Goal: Contribute content: Add original content to the website for others to see

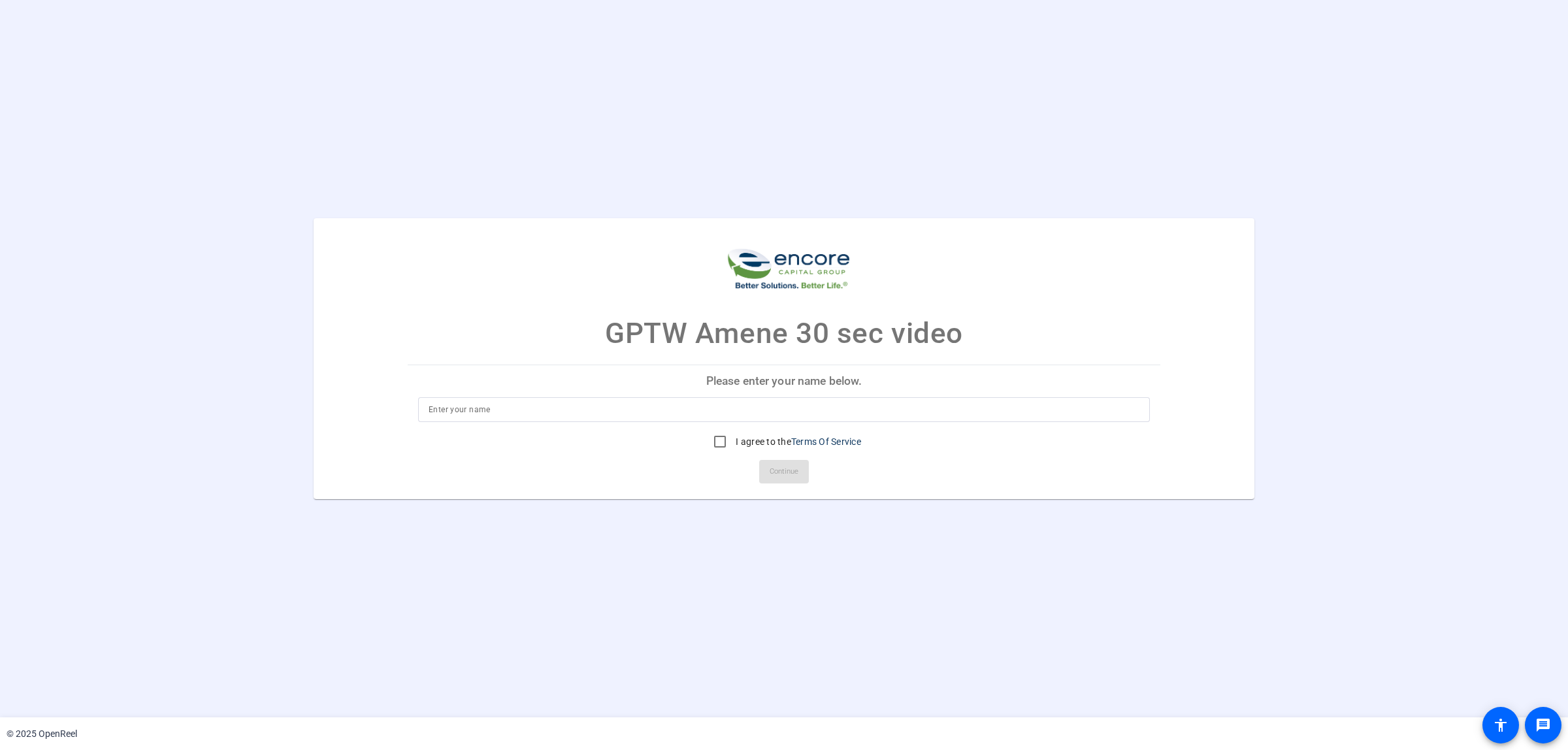
click at [543, 421] on div at bounding box center [784, 409] width 711 height 25
type input "Amene"
drag, startPoint x: 719, startPoint y: 440, endPoint x: 724, endPoint y: 444, distance: 6.4
click at [720, 442] on input "I agree to the Terms Of Service" at bounding box center [720, 442] width 27 height 27
checkbox input "true"
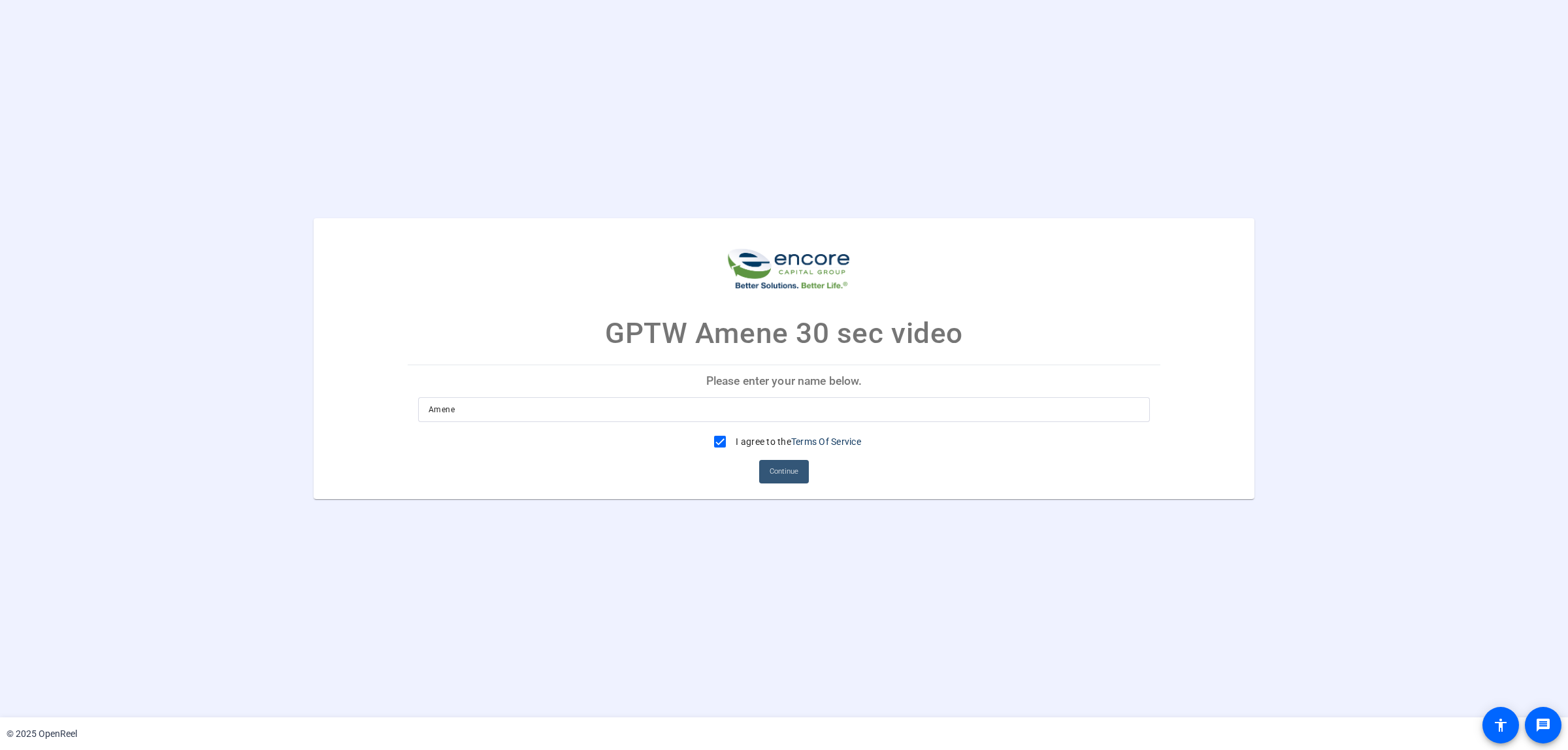
click at [791, 477] on span "Continue" at bounding box center [784, 472] width 29 height 19
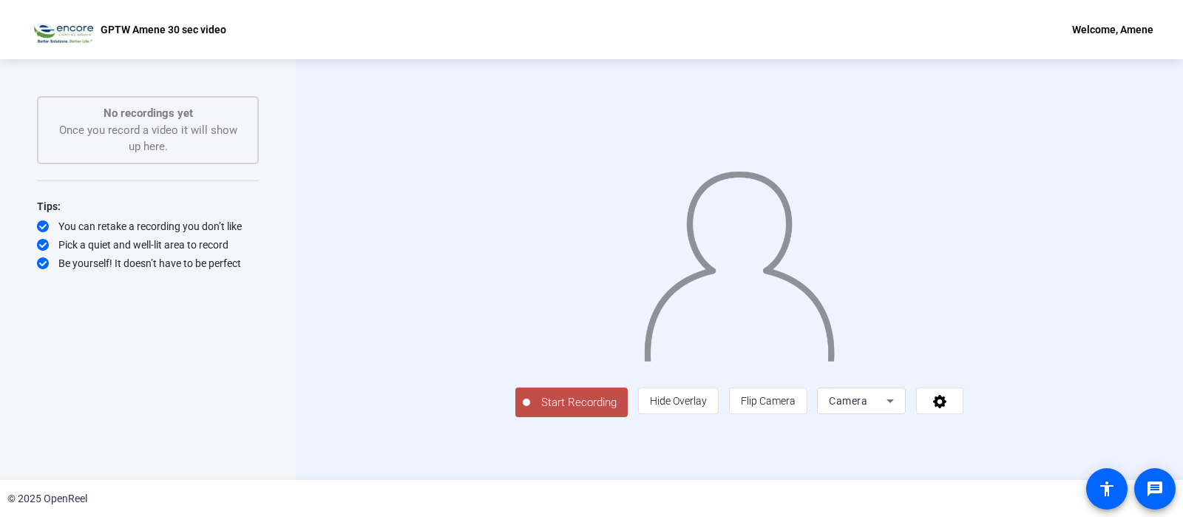
scroll to position [34, 0]
click at [886, 410] on div "Camera" at bounding box center [858, 401] width 58 height 18
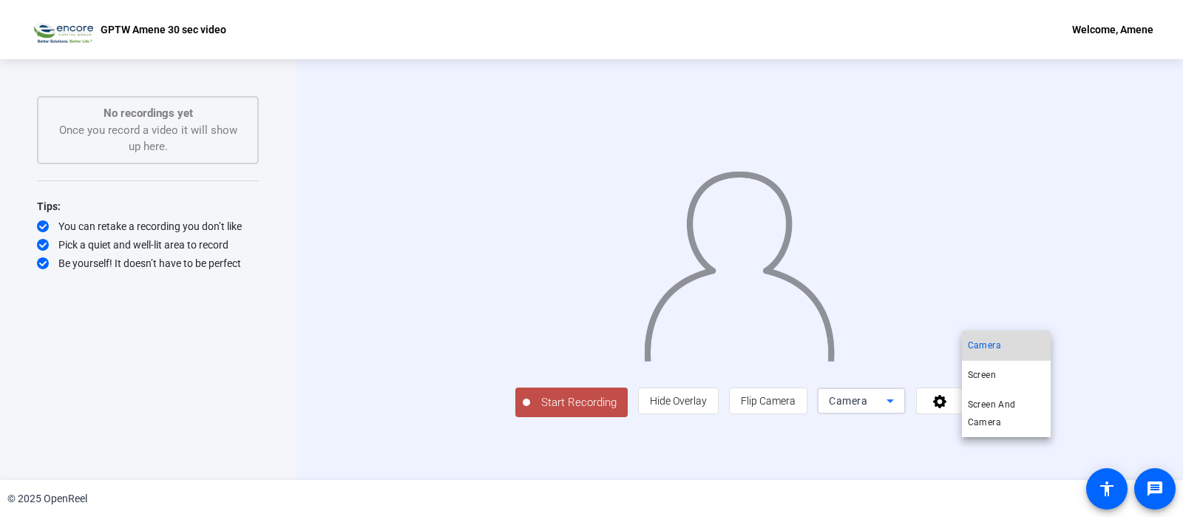
click at [991, 345] on span "Camera" at bounding box center [984, 345] width 33 height 18
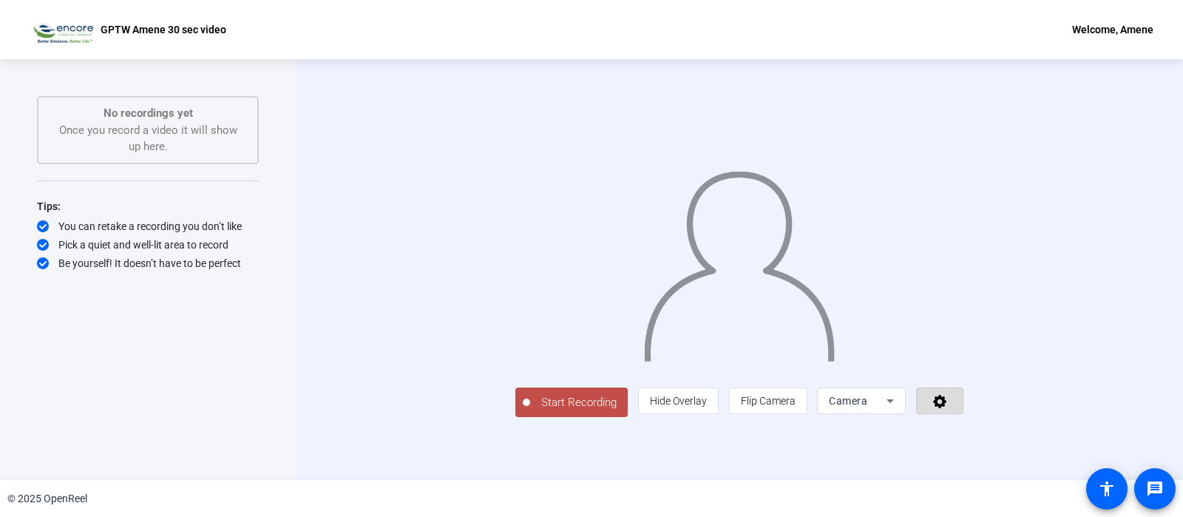
click at [946, 408] on icon at bounding box center [939, 401] width 13 height 13
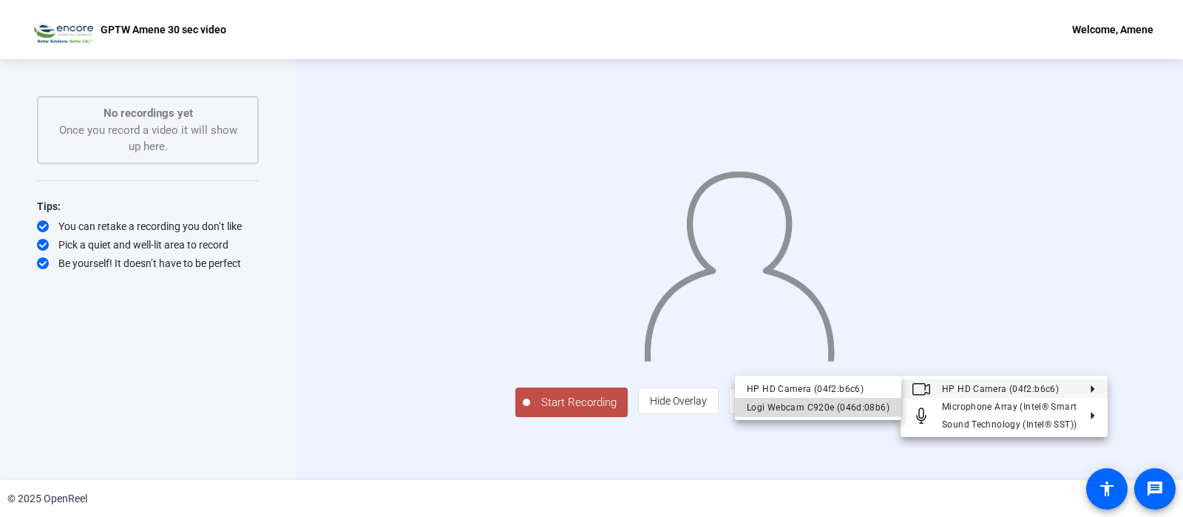
click at [878, 404] on div "Logi Webcam C920e (046d:08b6)" at bounding box center [818, 407] width 143 height 18
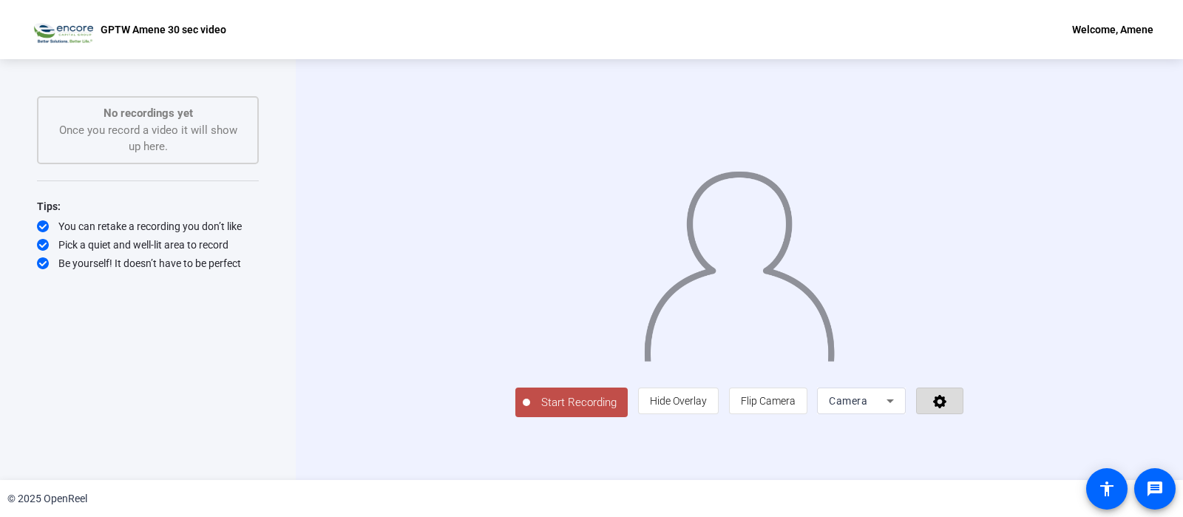
click at [948, 408] on icon at bounding box center [939, 400] width 17 height 15
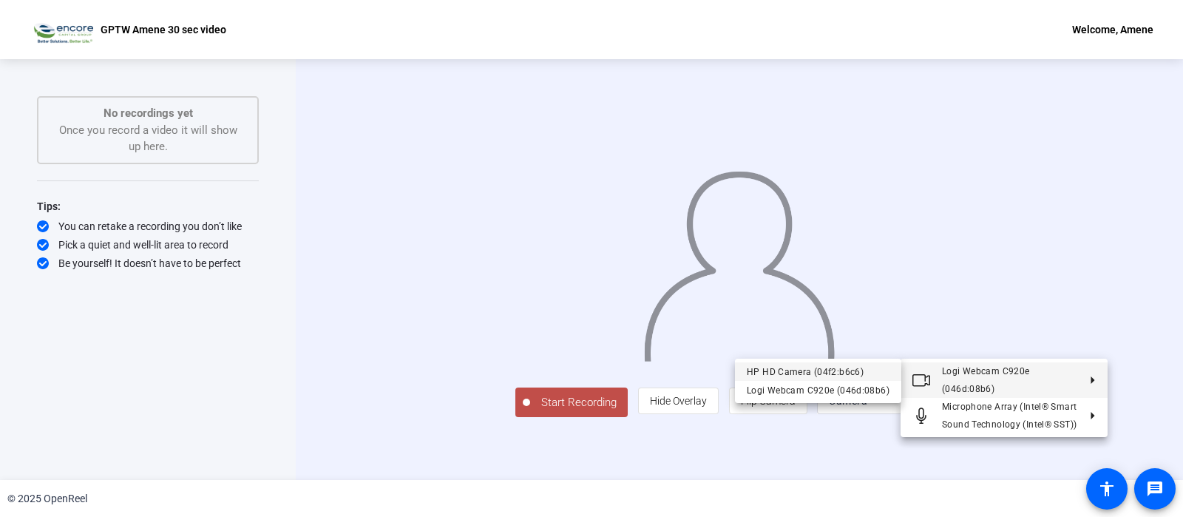
click at [850, 370] on div "HP HD Camera (04f2:b6c6)" at bounding box center [818, 372] width 143 height 18
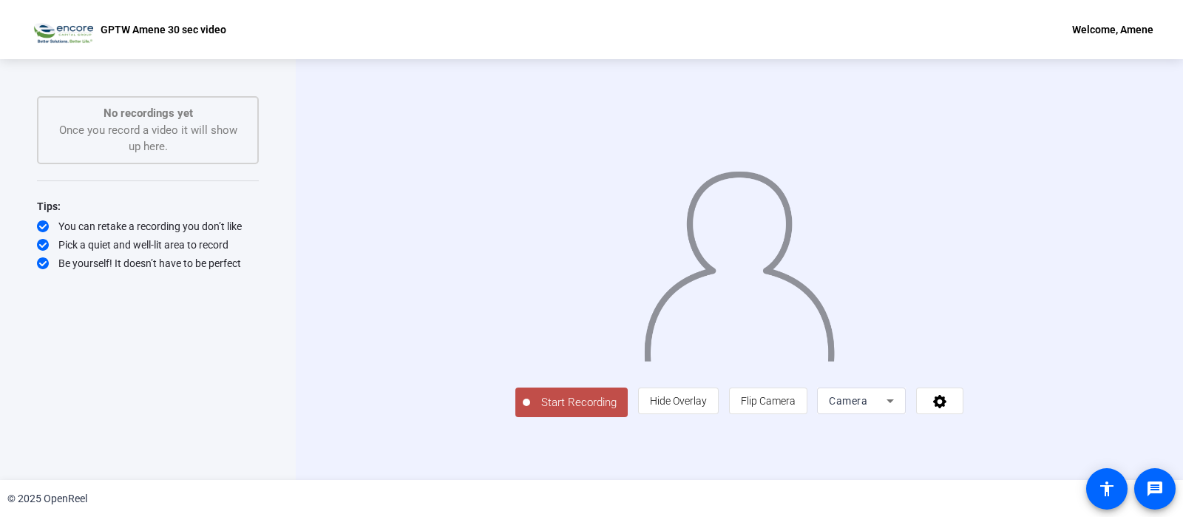
click at [1129, 25] on div "Welcome, Amene" at bounding box center [1112, 30] width 81 height 18
click at [1112, 50] on span "Logout" at bounding box center [1114, 51] width 59 height 18
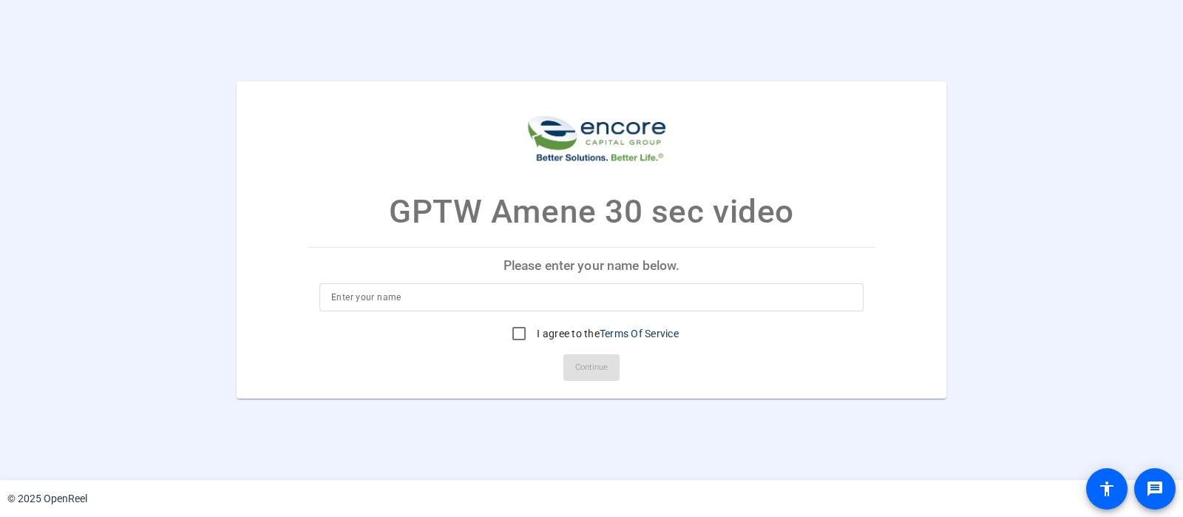
click at [429, 308] on div at bounding box center [591, 297] width 520 height 28
type input "Amene"
click at [514, 328] on input "I agree to the Terms Of Service" at bounding box center [519, 334] width 30 height 30
checkbox input "true"
click at [590, 367] on span "Continue" at bounding box center [591, 367] width 33 height 22
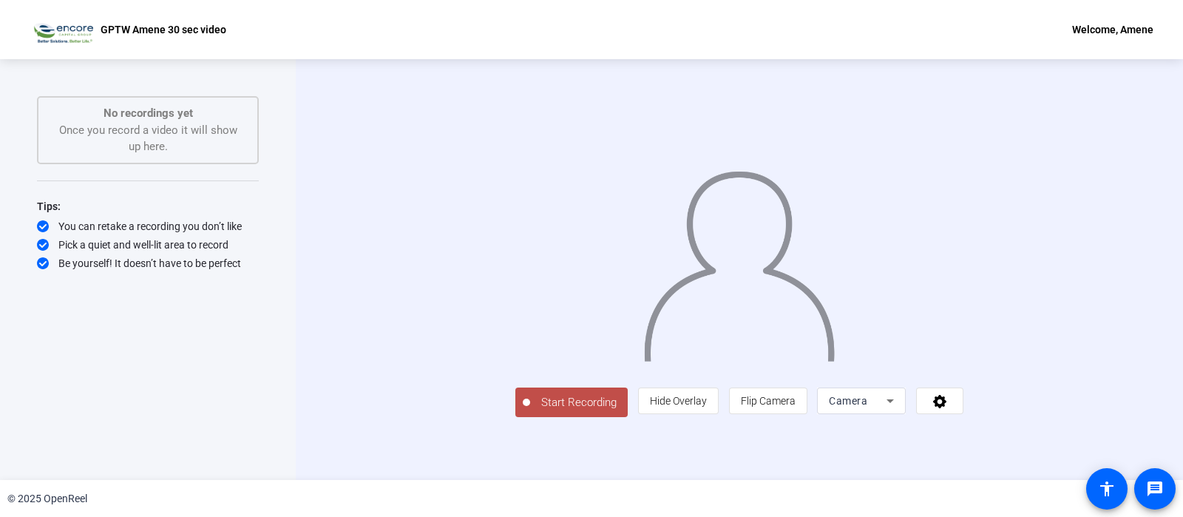
scroll to position [23, 0]
click at [894, 403] on icon at bounding box center [889, 401] width 7 height 4
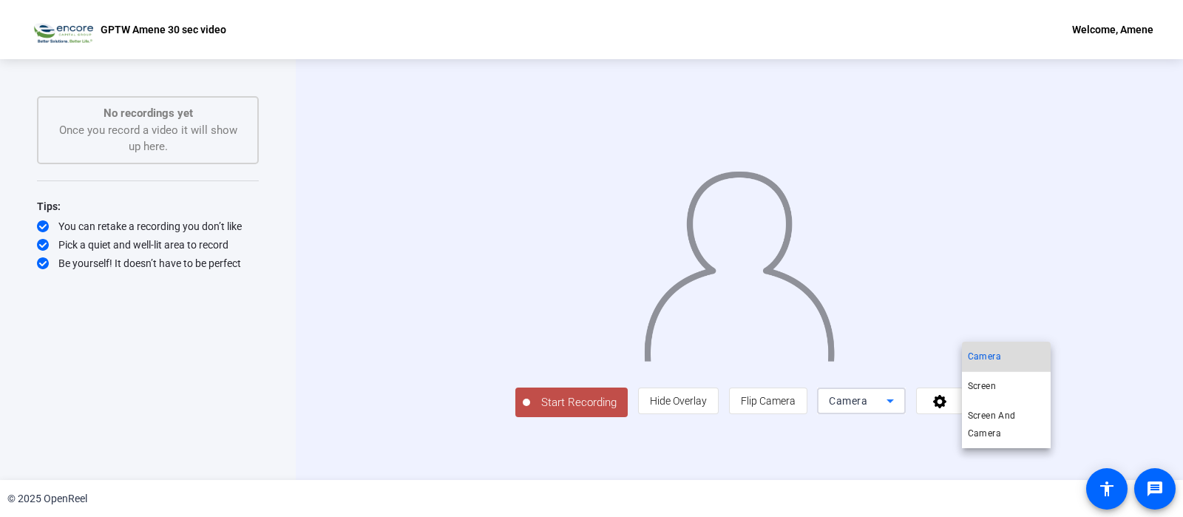
click at [991, 360] on span "Camera" at bounding box center [984, 356] width 33 height 18
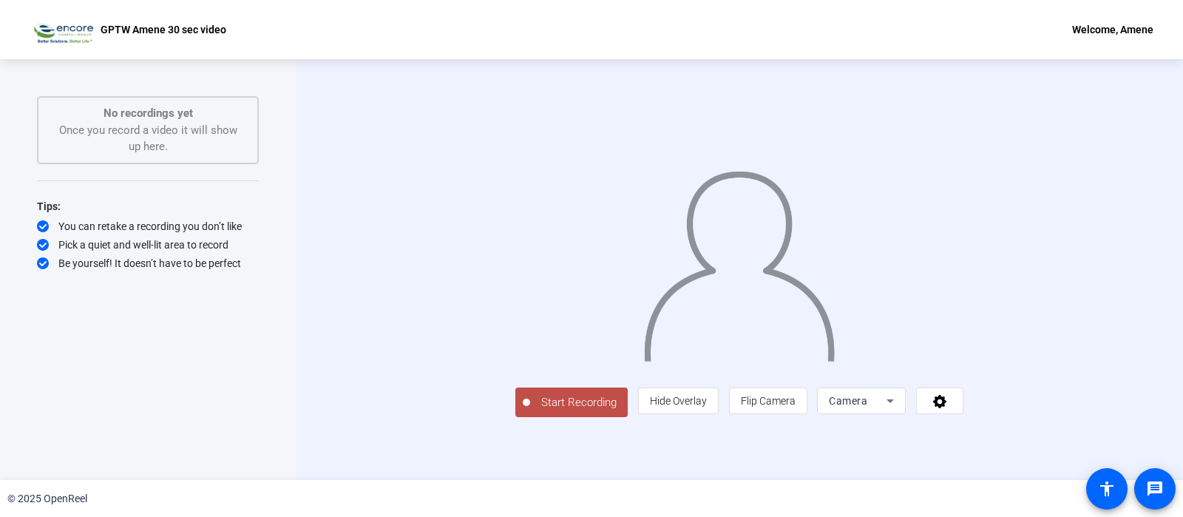
click at [963, 360] on div at bounding box center [739, 248] width 448 height 252
click at [894, 403] on icon at bounding box center [889, 401] width 7 height 4
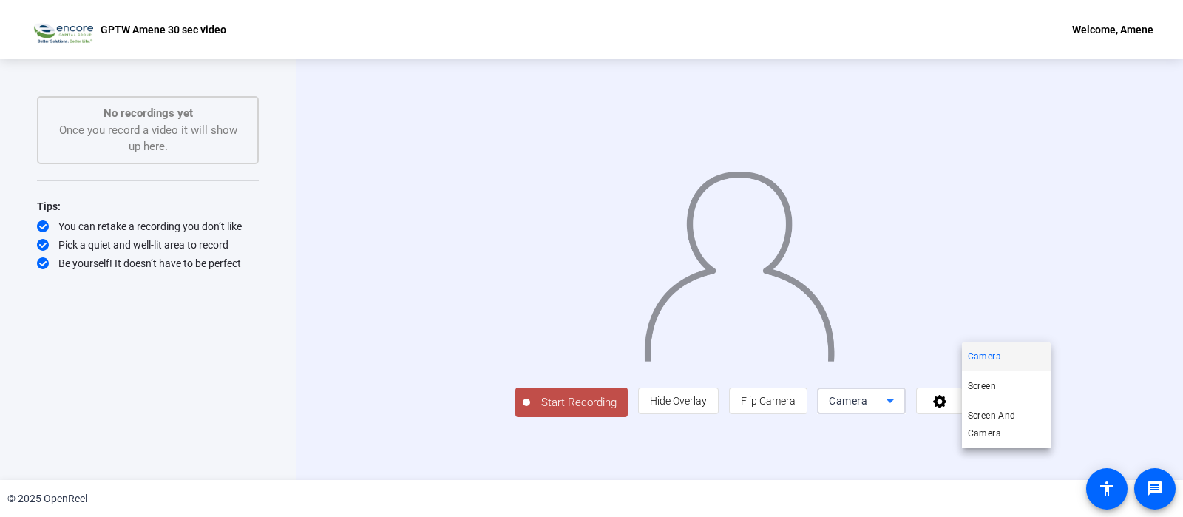
click at [1087, 460] on div at bounding box center [591, 258] width 1183 height 517
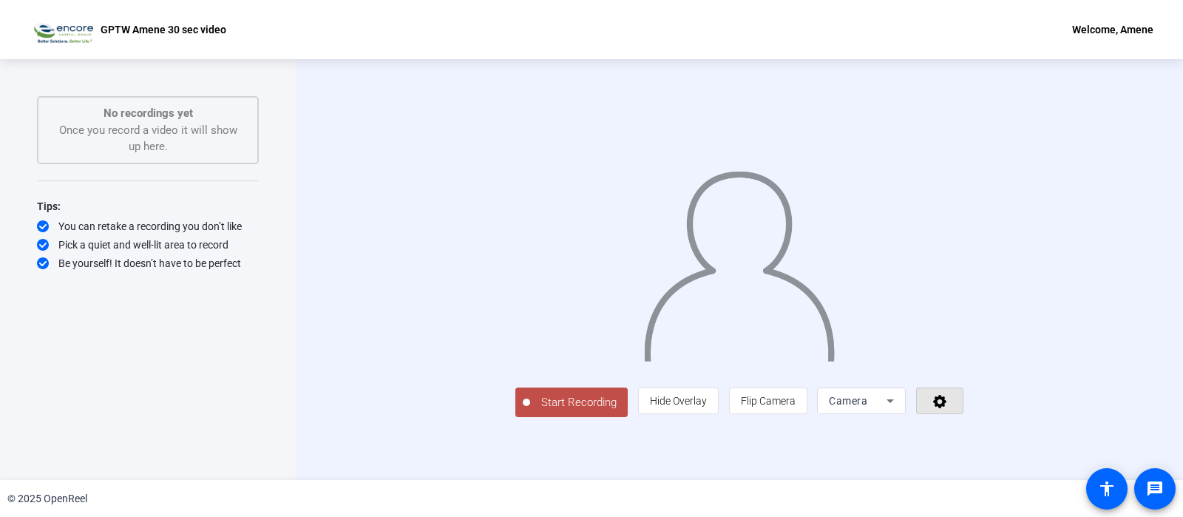
click at [946, 408] on icon at bounding box center [939, 401] width 13 height 13
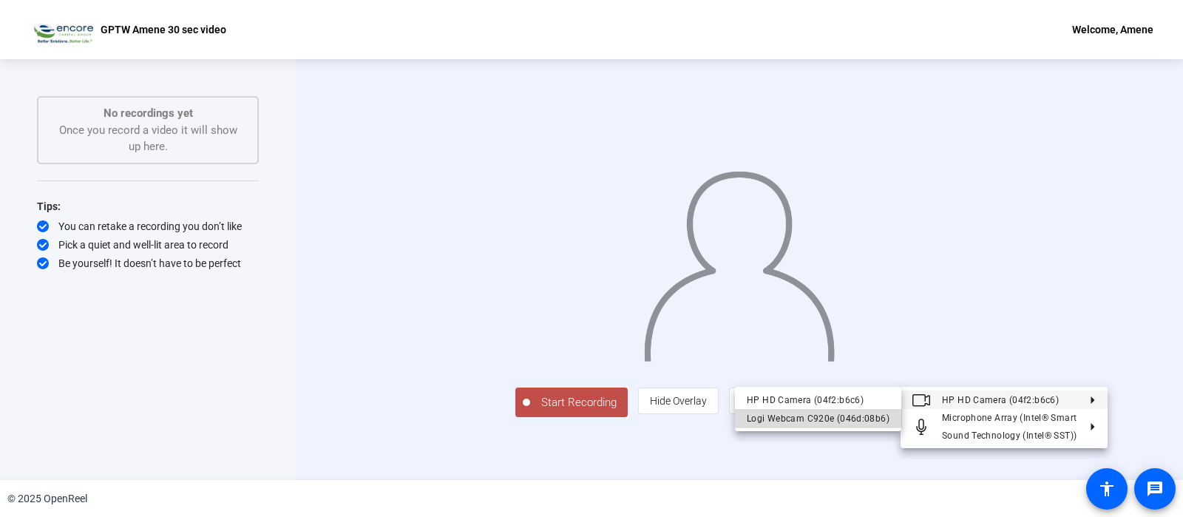
click at [830, 418] on div "Logi Webcam C920e (046d:08b6)" at bounding box center [818, 419] width 143 height 18
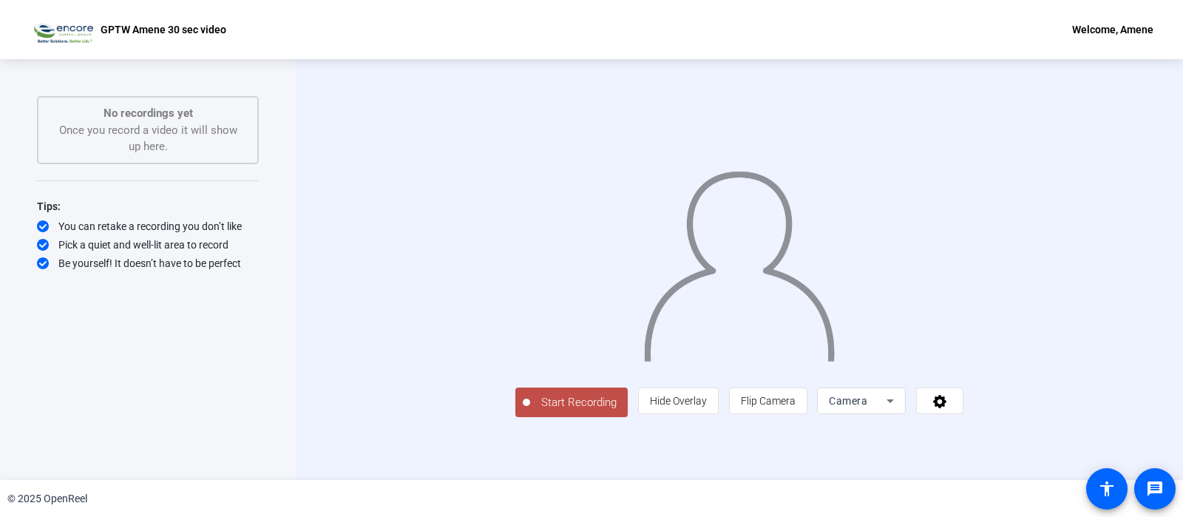
scroll to position [34, 0]
click at [530, 411] on span "Start Recording" at bounding box center [579, 402] width 98 height 17
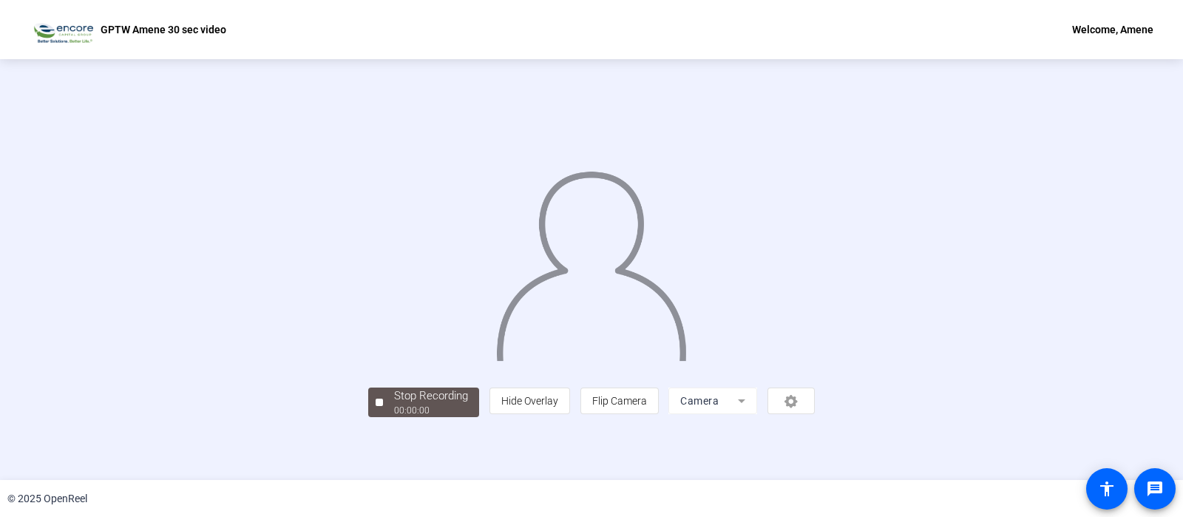
scroll to position [55, 0]
click at [394, 404] on div "Stop Recording" at bounding box center [431, 395] width 74 height 17
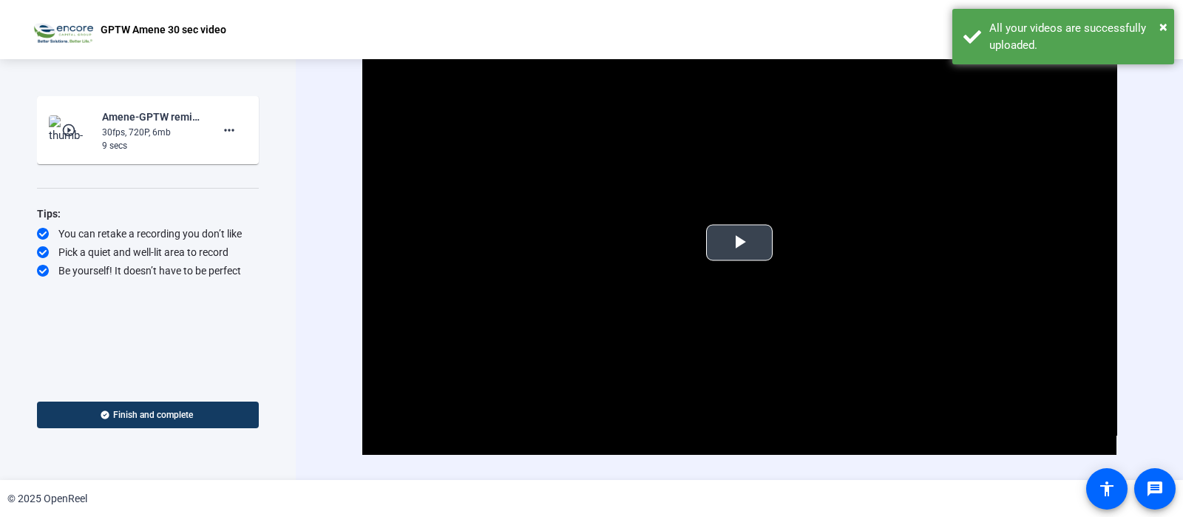
click at [739, 242] on span "Video Player" at bounding box center [739, 242] width 0 height 0
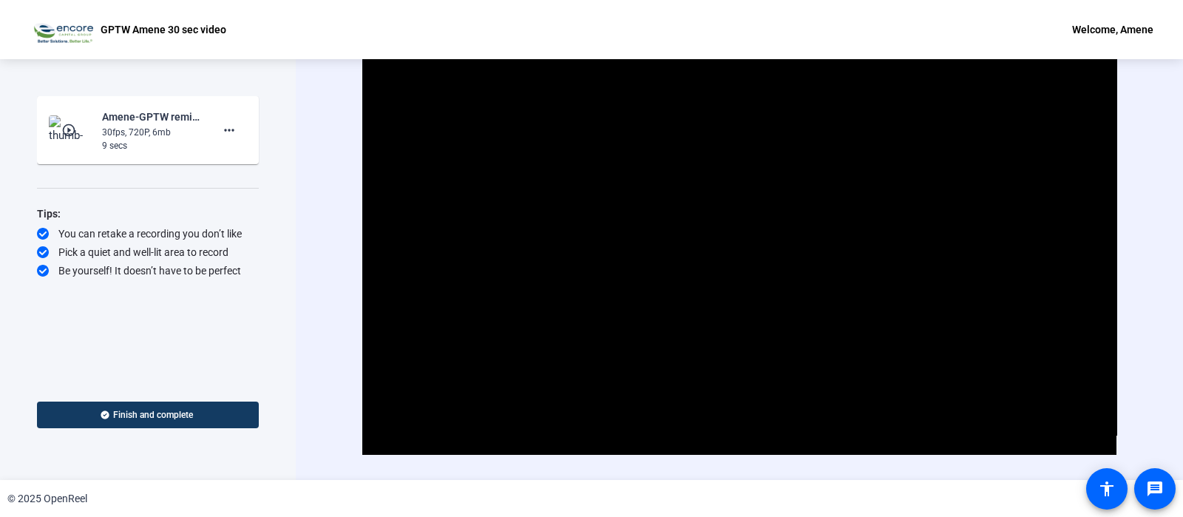
scroll to position [30, 0]
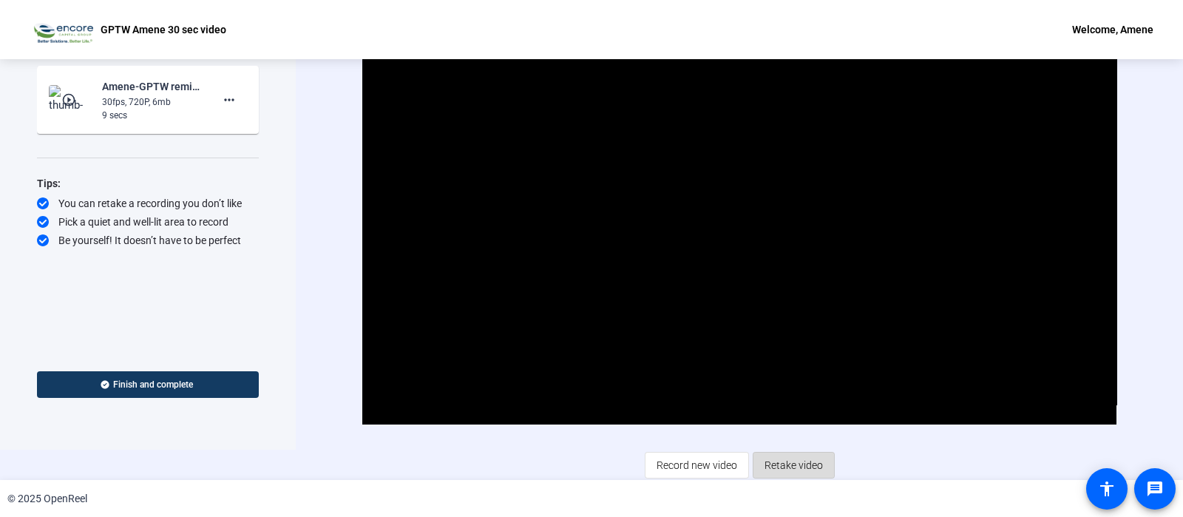
click at [806, 457] on span "Retake video" at bounding box center [793, 465] width 58 height 28
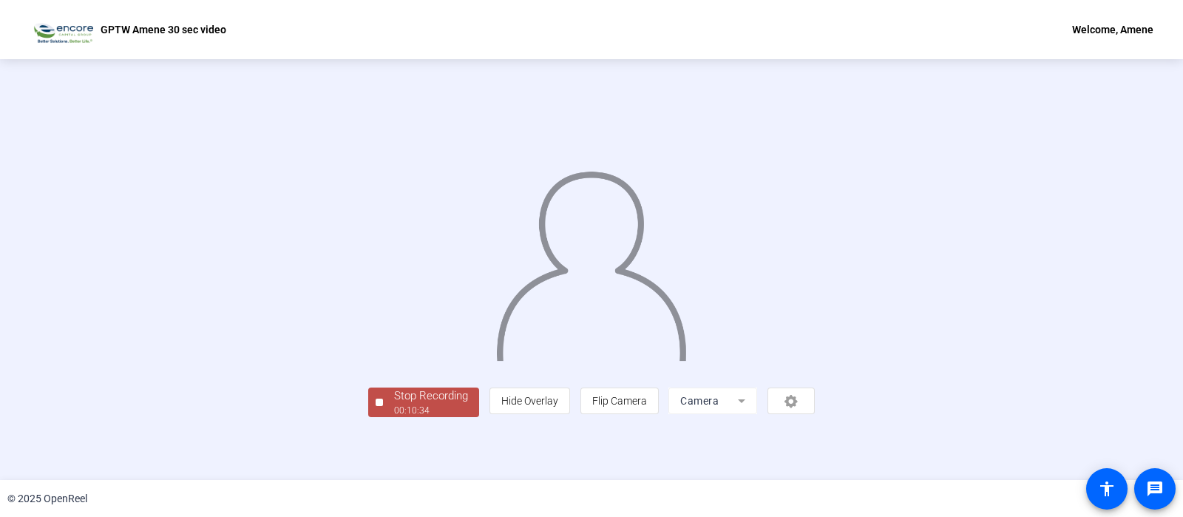
scroll to position [4, 0]
